Goal: Task Accomplishment & Management: Manage account settings

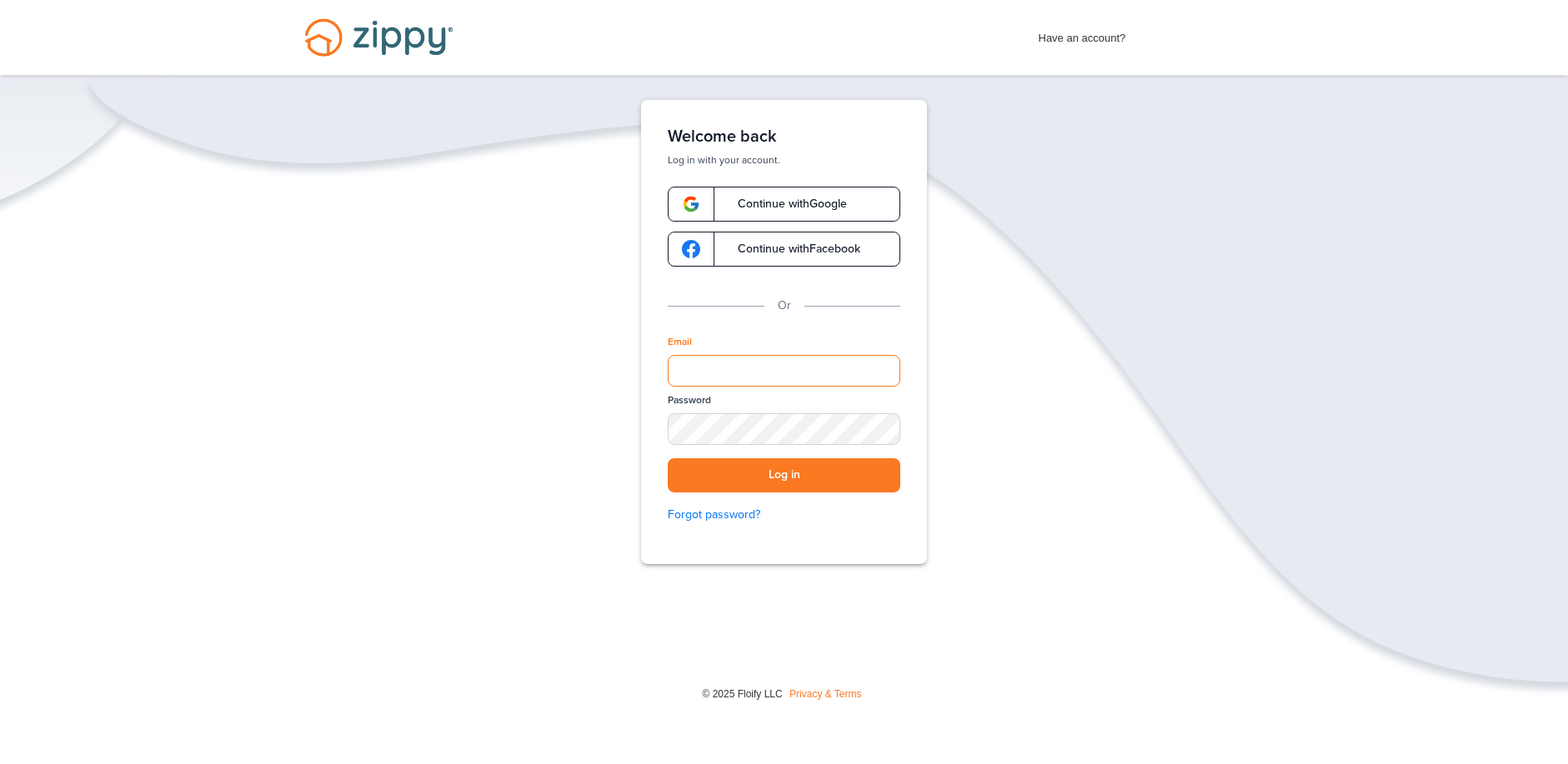
click at [686, 373] on input "Email" at bounding box center [783, 370] width 232 height 32
type input "**********"
click at [800, 470] on button "Log in" at bounding box center [783, 476] width 232 height 34
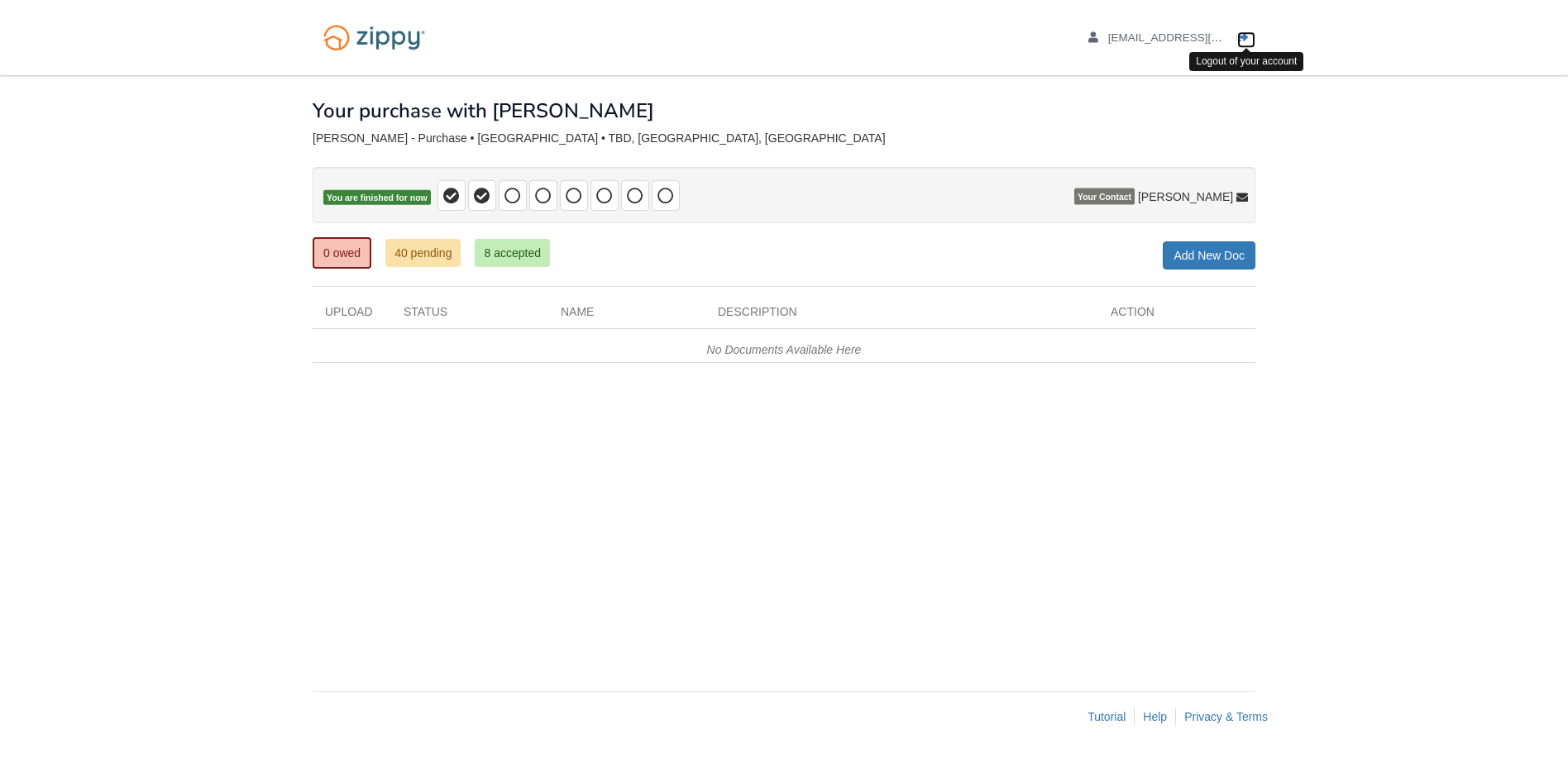
click at [1241, 35] on icon "Log out" at bounding box center [1243, 38] width 11 height 11
